Goal: Information Seeking & Learning: Check status

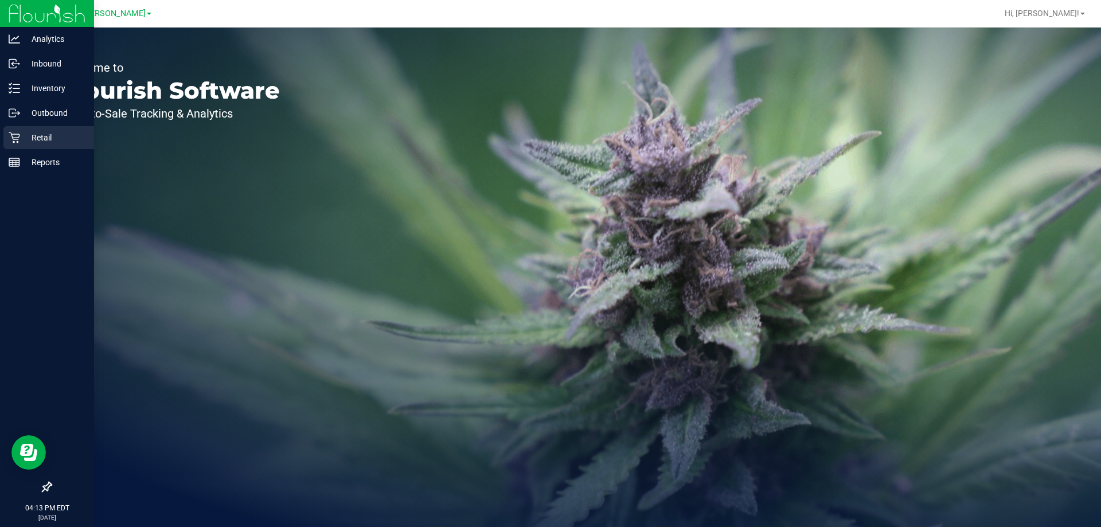
click at [50, 130] on div "Retail" at bounding box center [48, 137] width 91 height 23
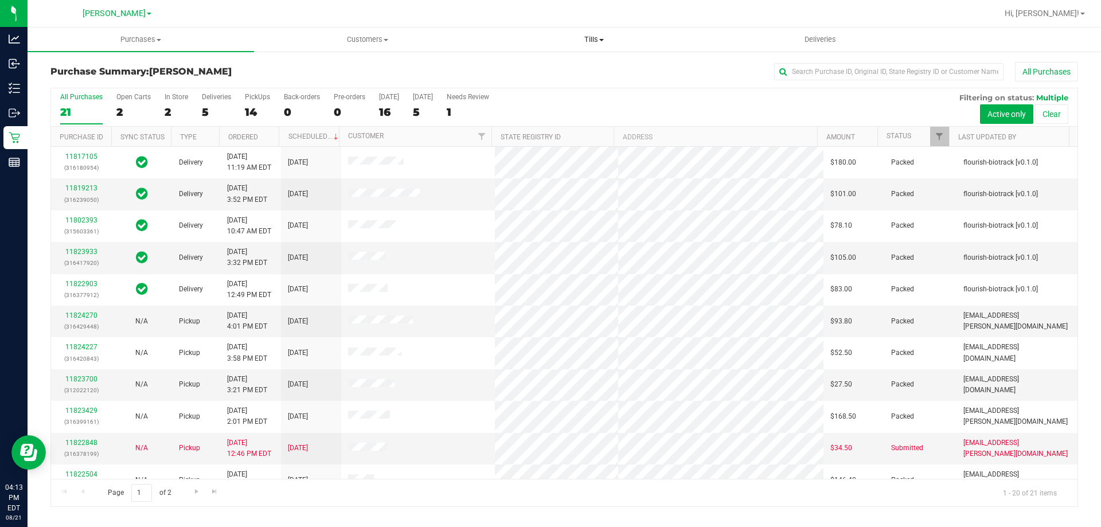
click at [600, 32] on uib-tab-heading "Tills Manage tills Reconcile e-payments" at bounding box center [593, 39] width 225 height 23
click at [518, 71] on span "Manage tills" at bounding box center [518, 69] width 77 height 10
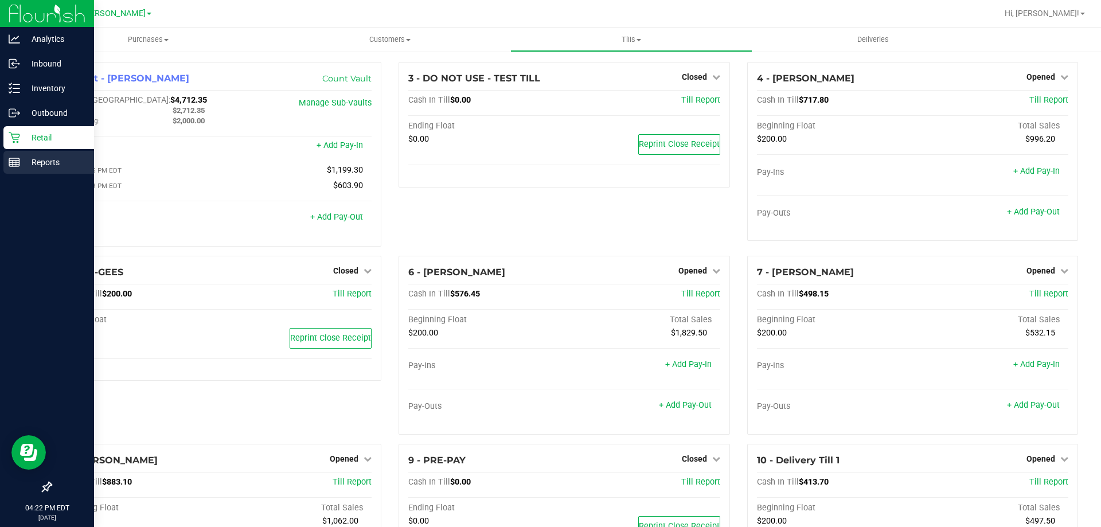
click at [26, 169] on p "Reports" at bounding box center [54, 162] width 69 height 14
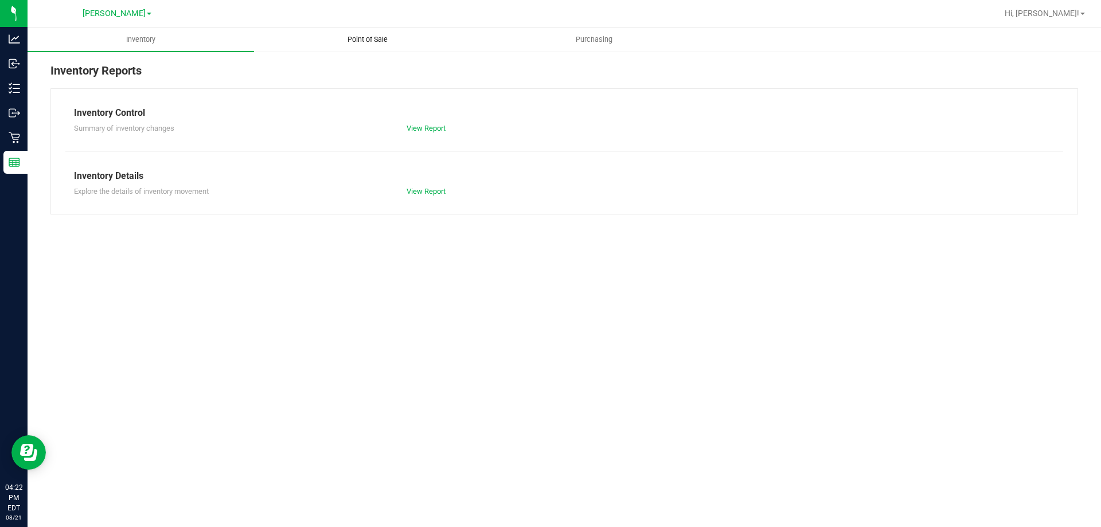
click at [377, 40] on span "Point of Sale" at bounding box center [367, 39] width 71 height 10
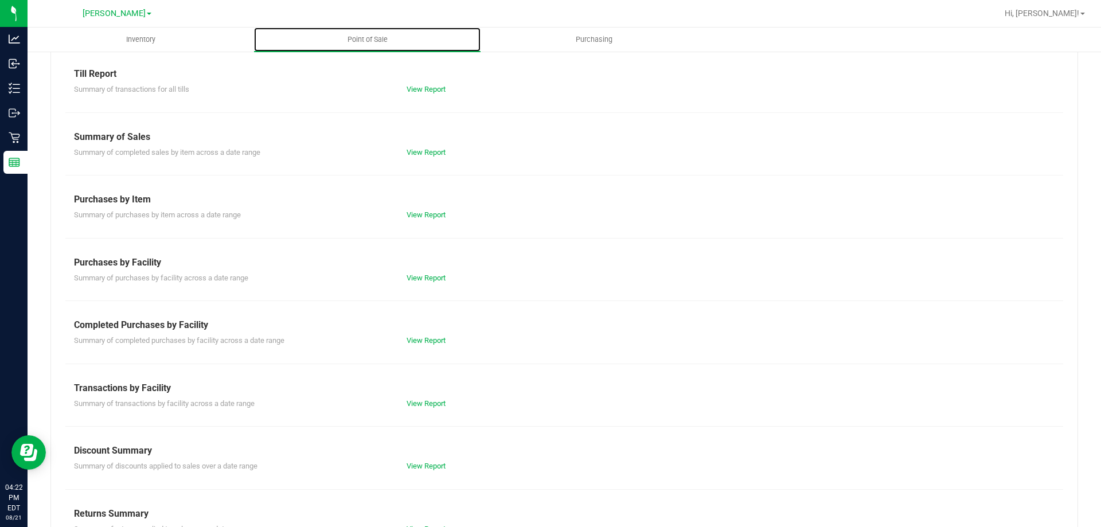
scroll to position [76, 0]
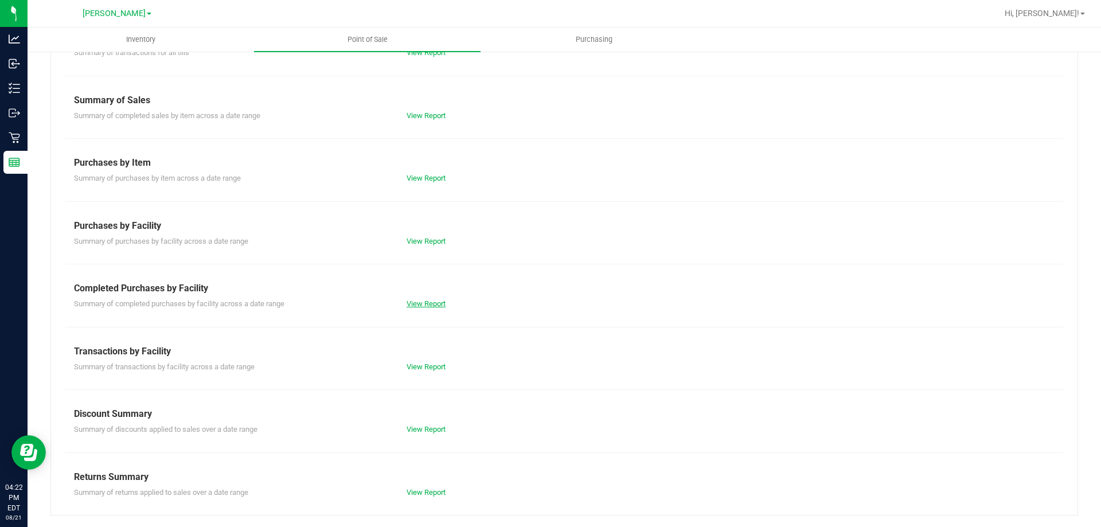
click at [414, 302] on link "View Report" at bounding box center [425, 303] width 39 height 9
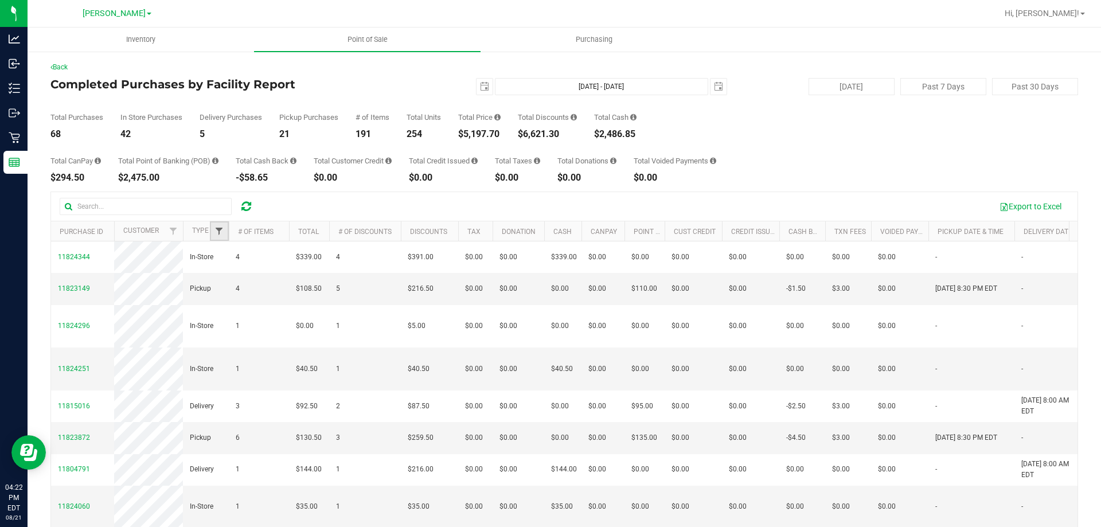
click at [216, 228] on span "Filter" at bounding box center [218, 230] width 9 height 9
click at [221, 293] on input "Delivery" at bounding box center [224, 295] width 7 height 7
checkbox input "true"
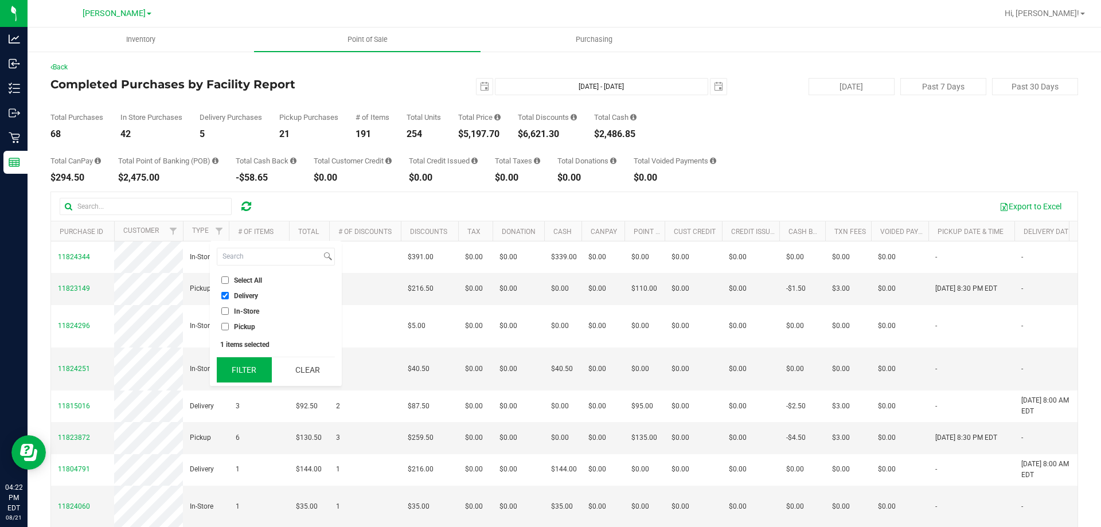
click at [241, 369] on button "Filter" at bounding box center [244, 369] width 55 height 25
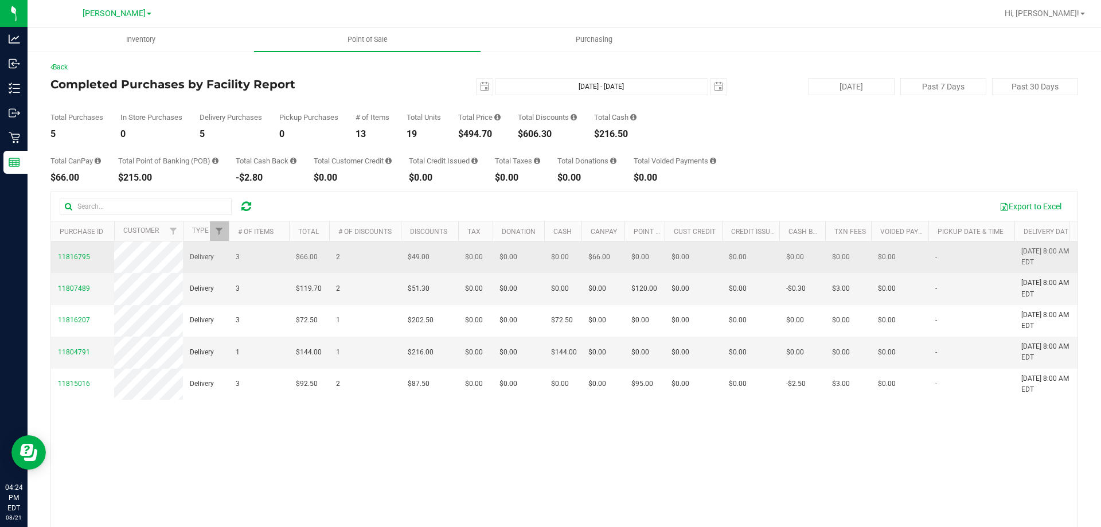
click at [71, 252] on span "11816795" at bounding box center [74, 257] width 32 height 11
click at [68, 254] on span "11816795" at bounding box center [74, 257] width 32 height 8
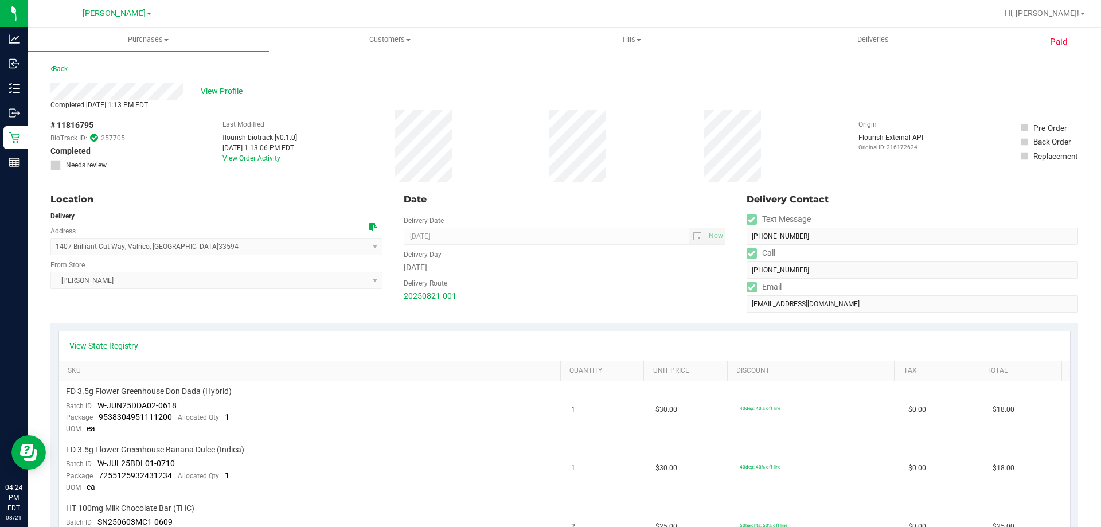
scroll to position [287, 0]
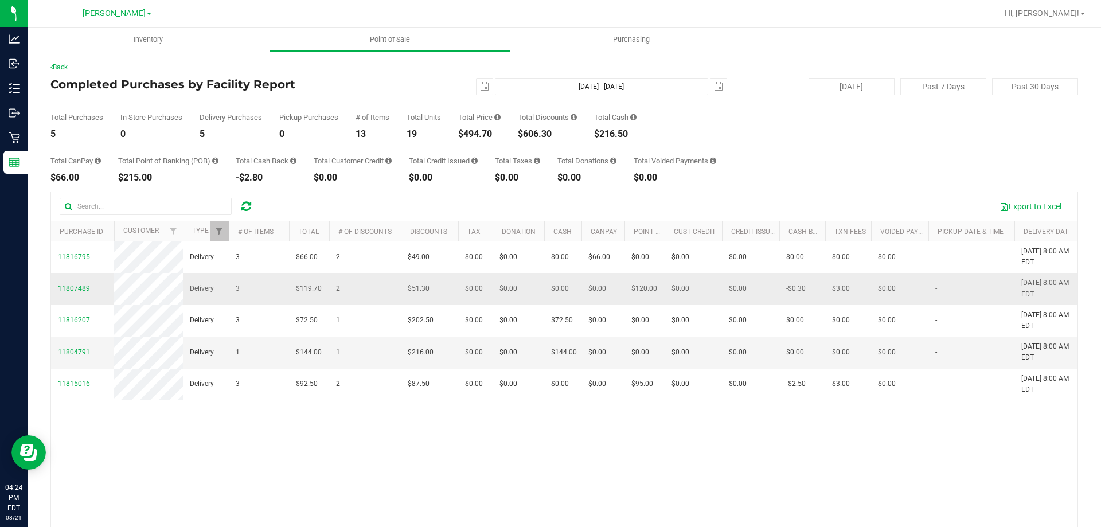
click at [76, 289] on span "11807489" at bounding box center [74, 288] width 32 height 8
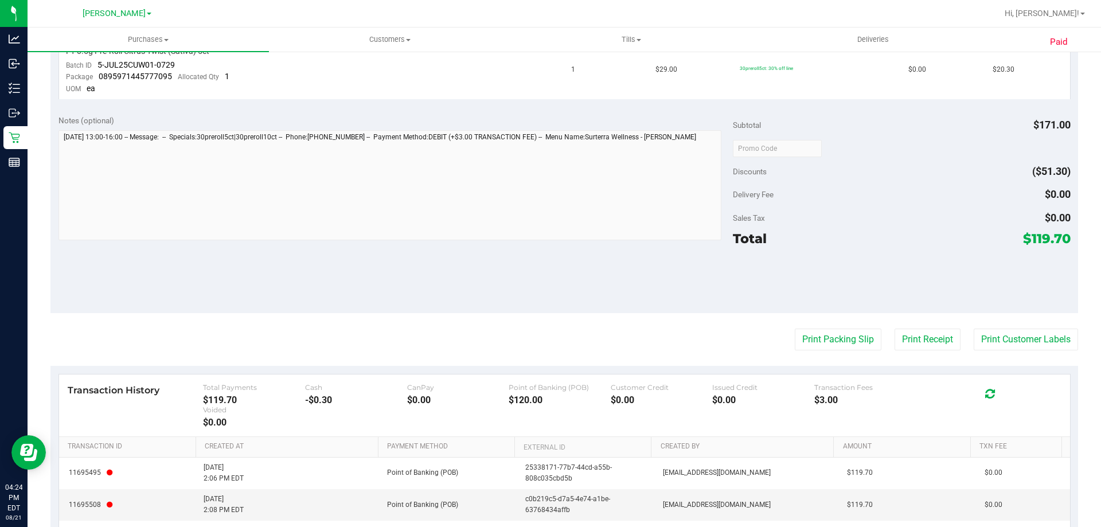
scroll to position [459, 0]
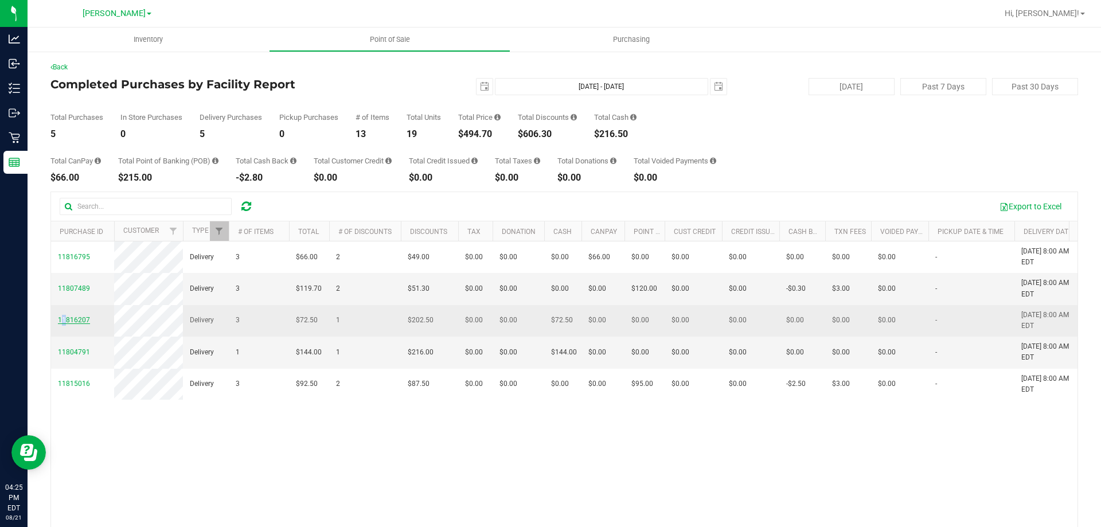
click at [64, 318] on span "11816207" at bounding box center [74, 320] width 32 height 8
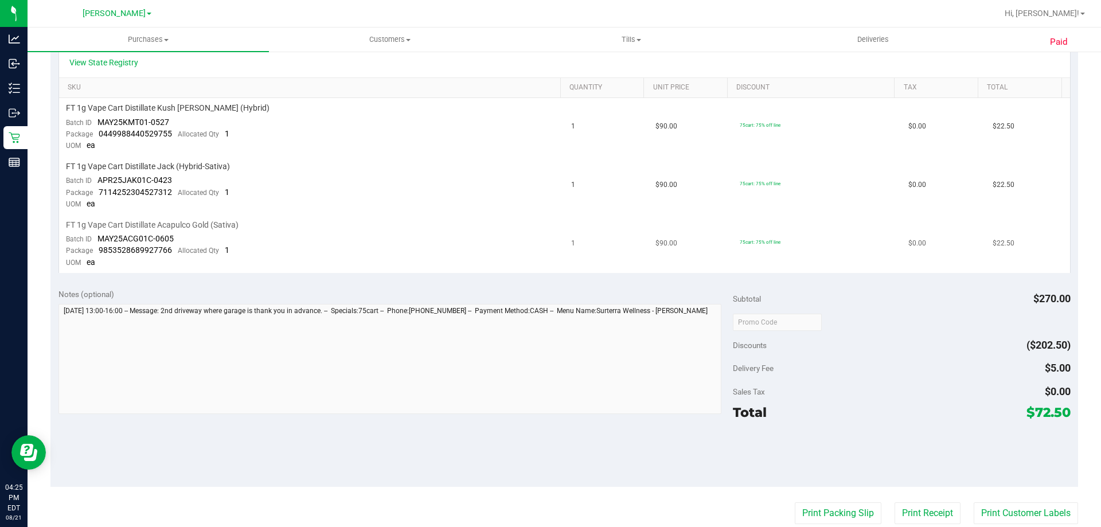
scroll to position [287, 0]
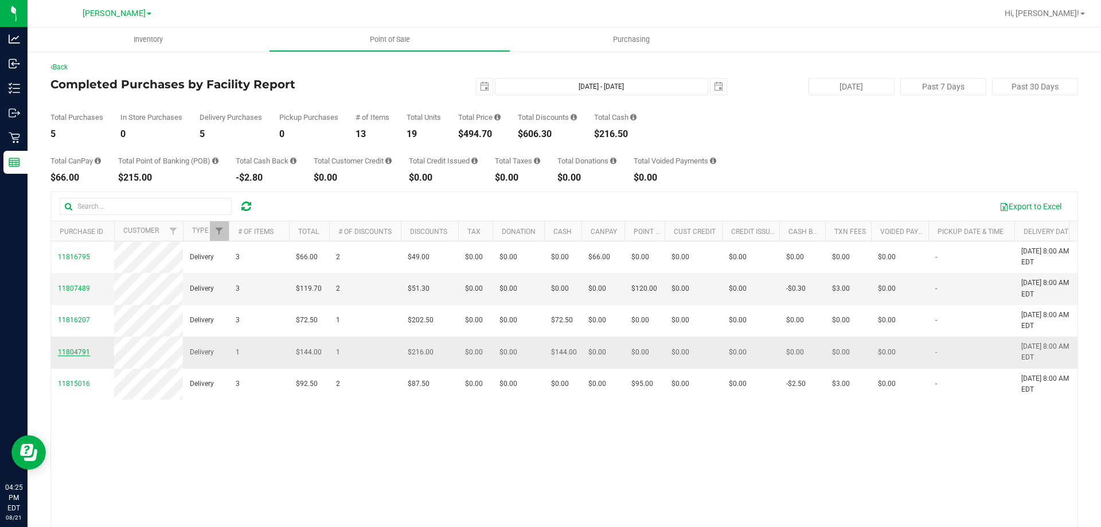
click at [64, 350] on span "11804791" at bounding box center [74, 352] width 32 height 8
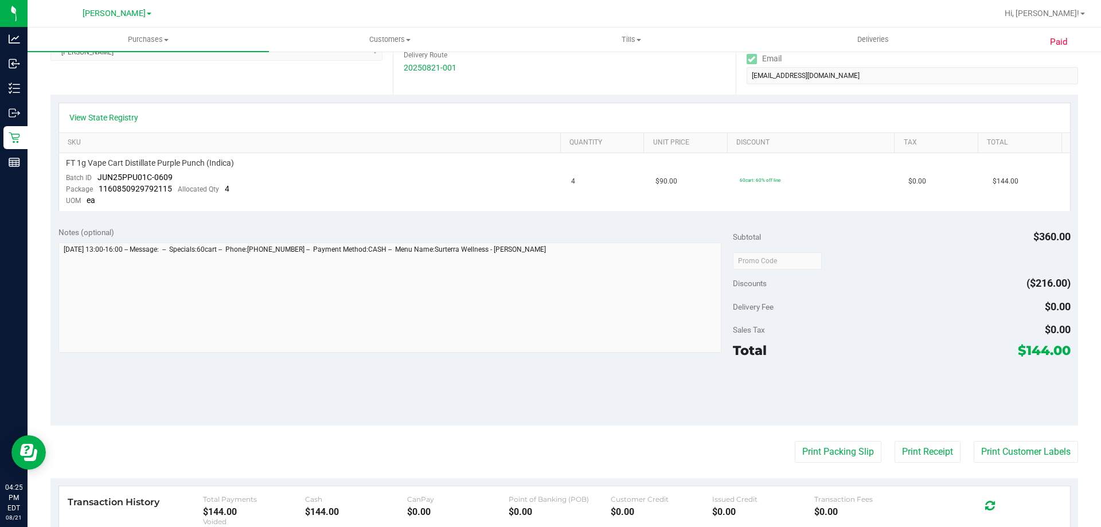
scroll to position [229, 0]
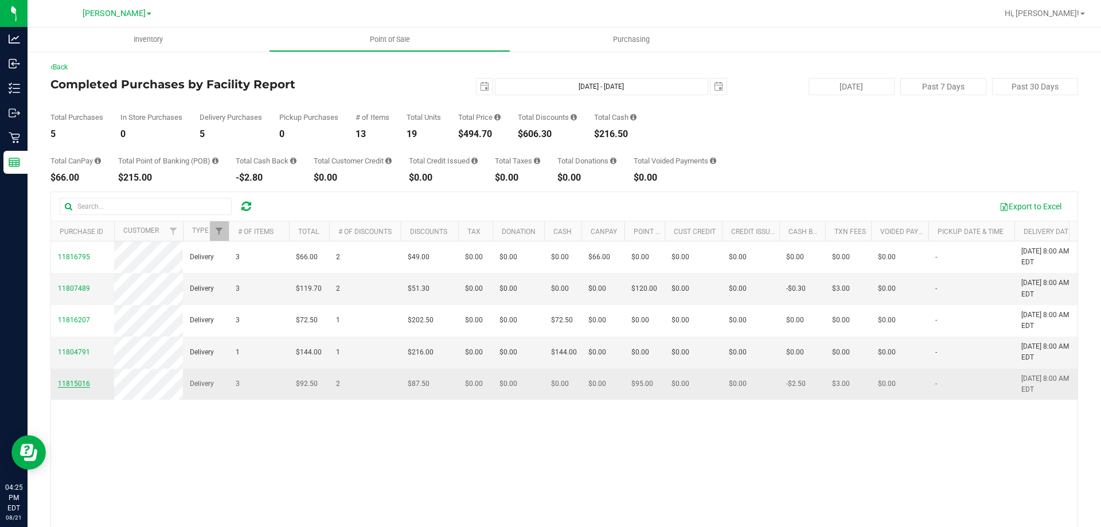
click at [80, 380] on span "11815016" at bounding box center [74, 383] width 32 height 8
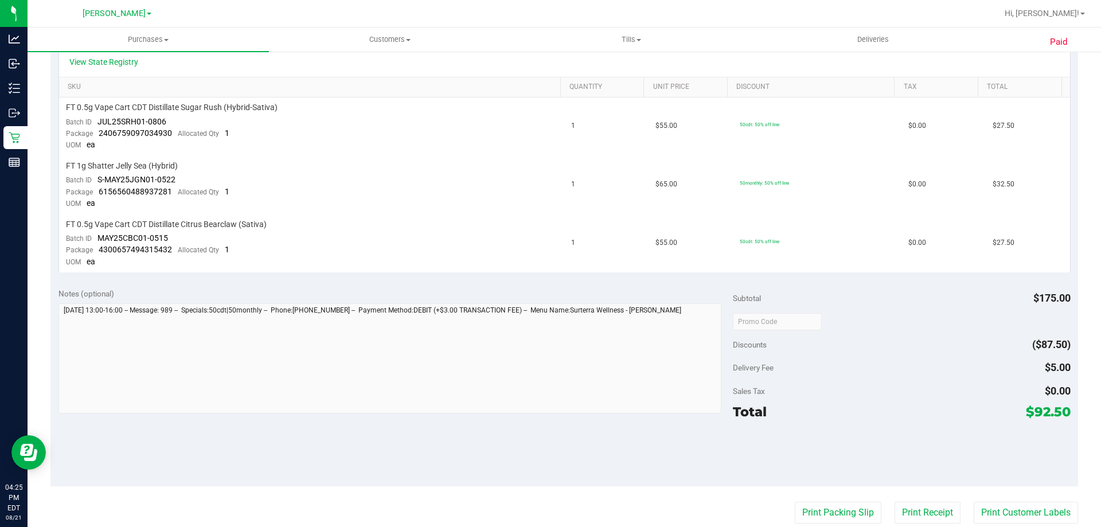
scroll to position [287, 0]
